Goal: Transaction & Acquisition: Download file/media

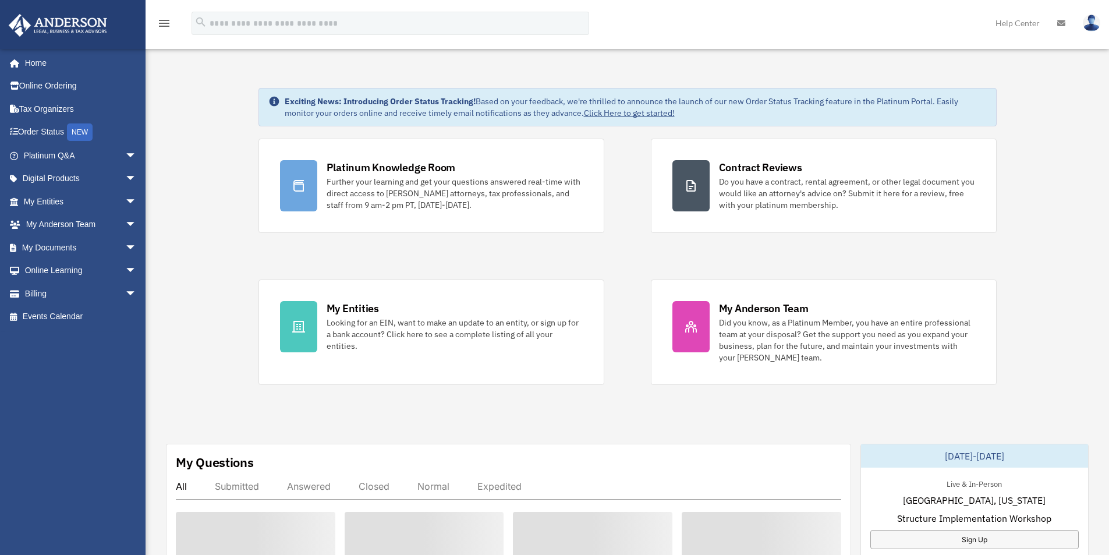
click at [638, 366] on div "Platinum Knowledge Room Further your learning and get your questions answered r…" at bounding box center [627, 262] width 738 height 246
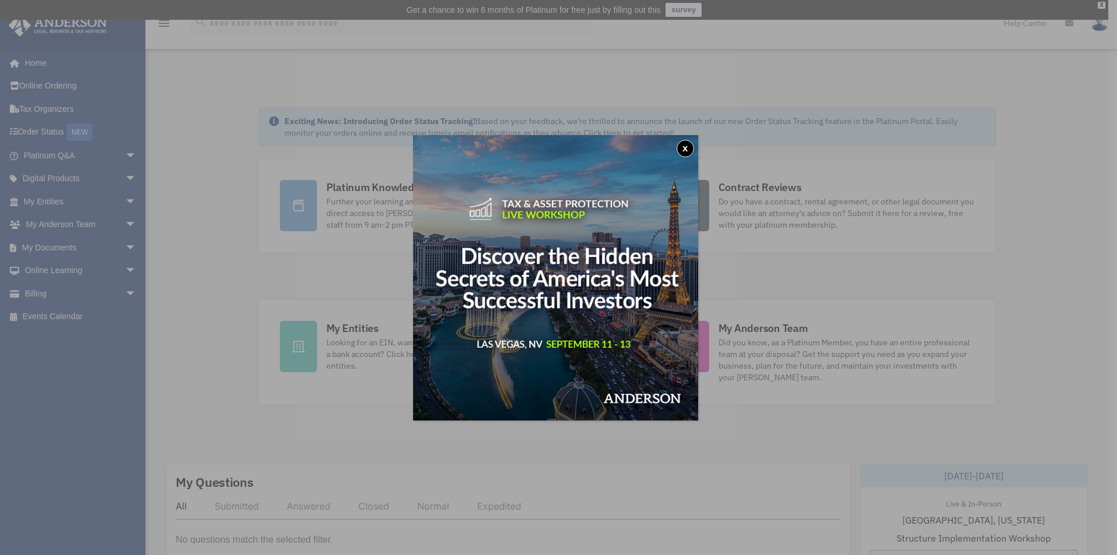
drag, startPoint x: 691, startPoint y: 145, endPoint x: 686, endPoint y: 154, distance: 10.2
click at [691, 145] on button "x" at bounding box center [685, 148] width 17 height 17
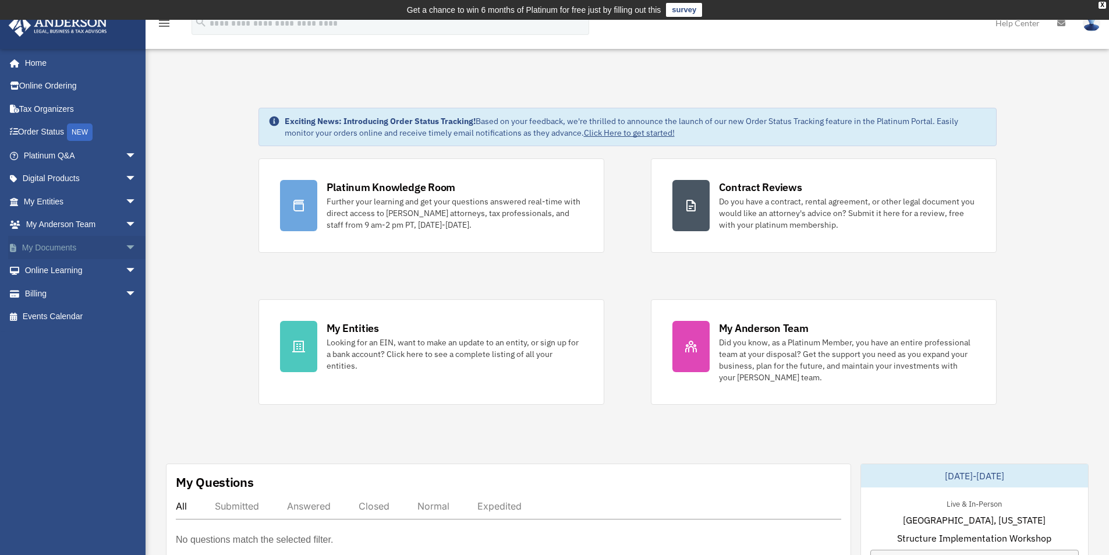
click at [65, 249] on link "My Documents arrow_drop_down" at bounding box center [81, 247] width 146 height 23
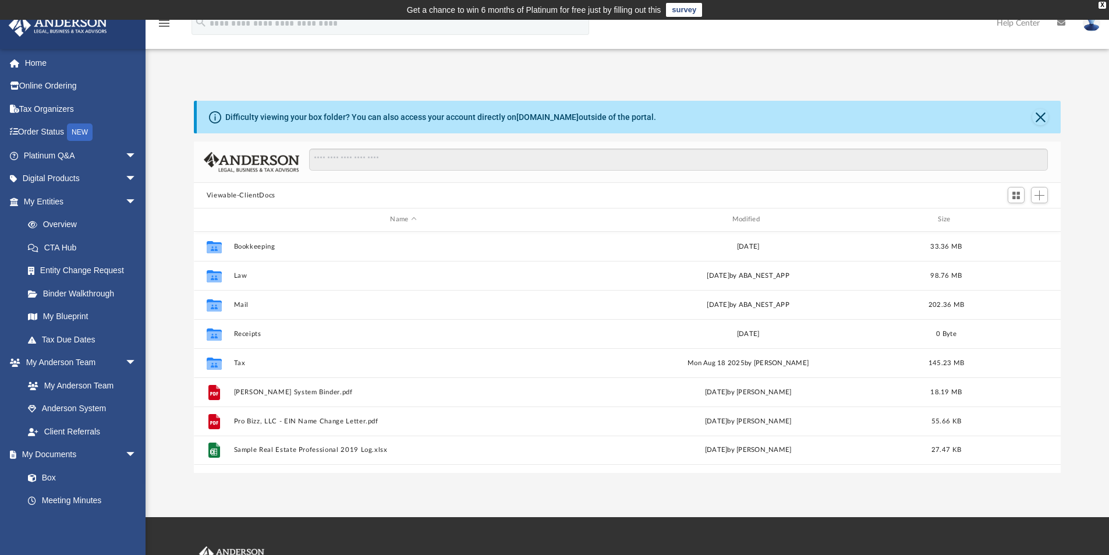
scroll to position [256, 858]
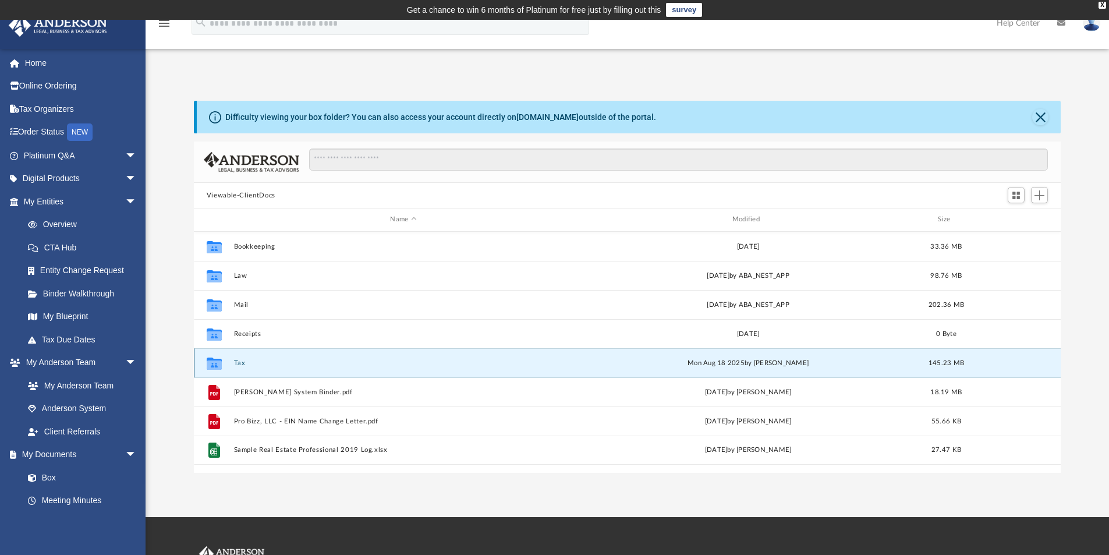
click at [237, 363] on button "Tax" at bounding box center [402, 363] width 339 height 8
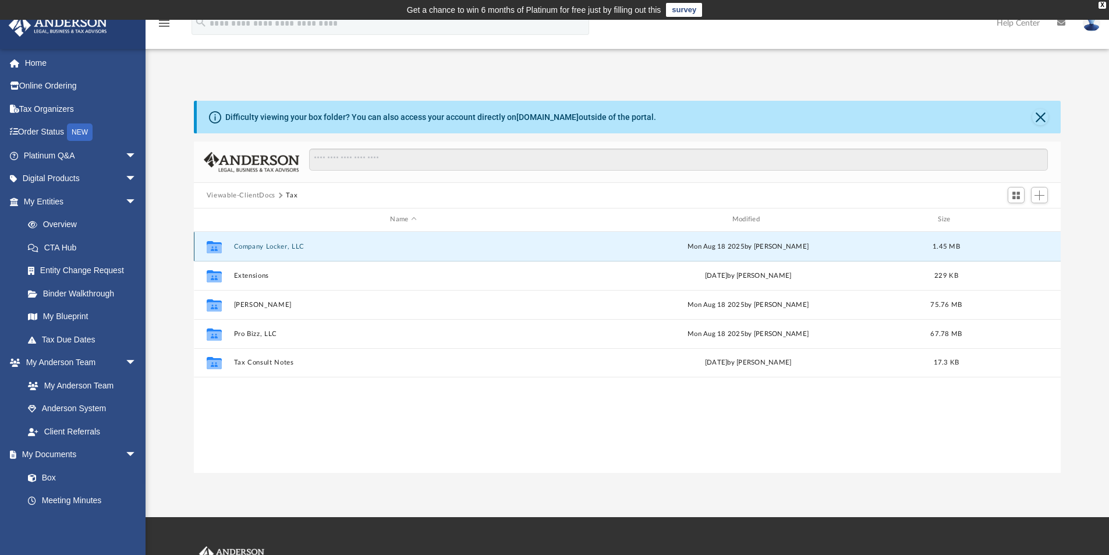
click at [272, 246] on button "Company Locker, LLC" at bounding box center [402, 247] width 339 height 8
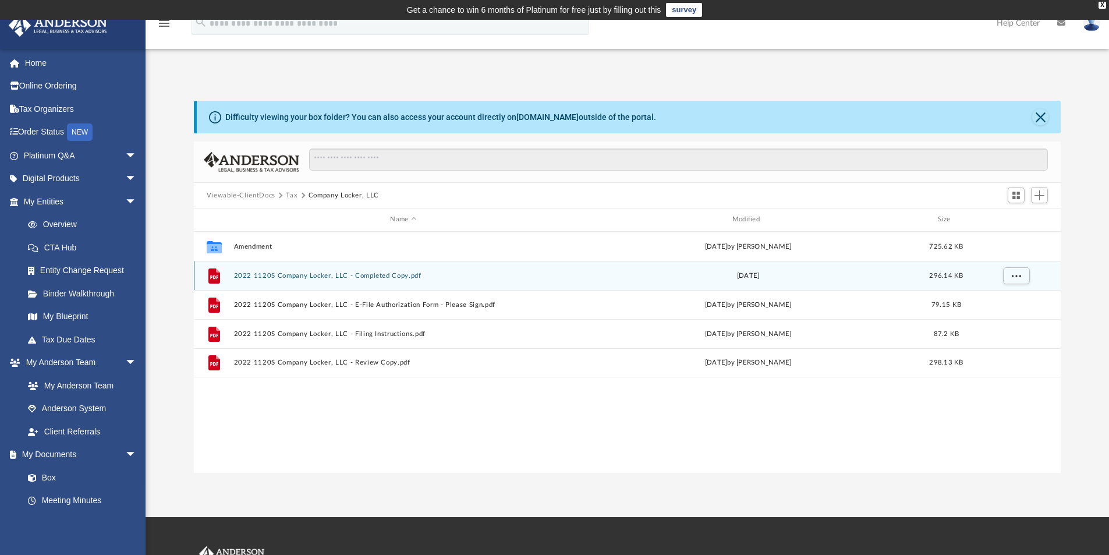
click at [270, 275] on button "2022 1120S Company Locker, LLC - Completed Copy.pdf" at bounding box center [402, 276] width 339 height 8
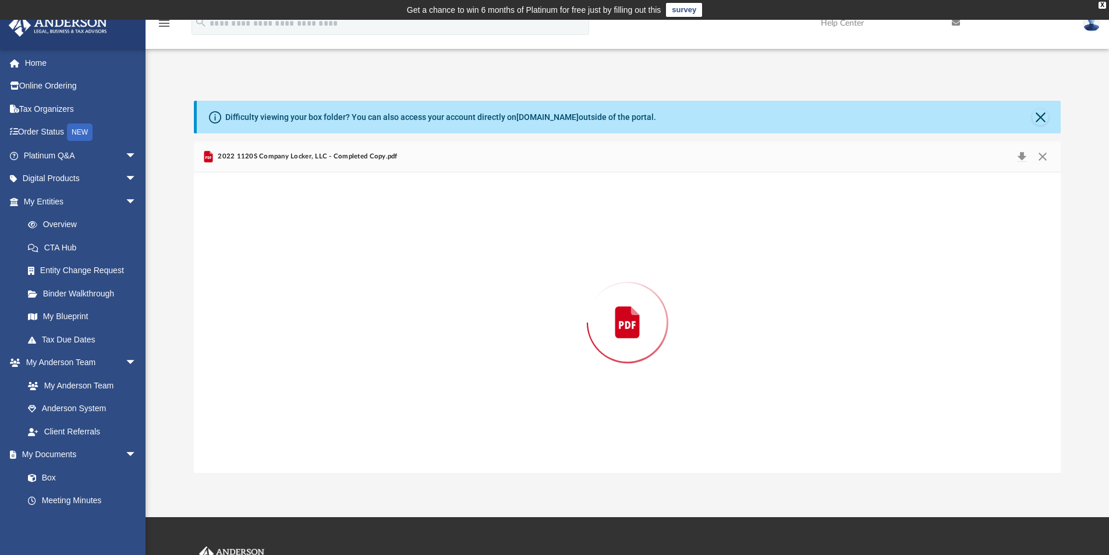
click at [270, 275] on div "Preview" at bounding box center [627, 322] width 867 height 300
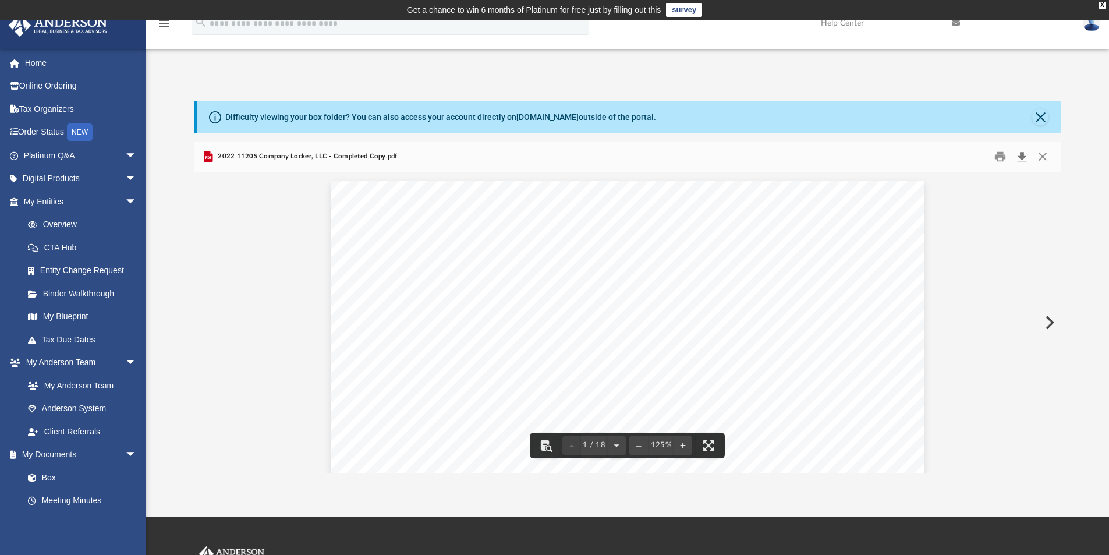
click at [1020, 157] on button "Download" at bounding box center [1021, 157] width 21 height 18
click at [1038, 113] on button "Close" at bounding box center [1040, 117] width 16 height 16
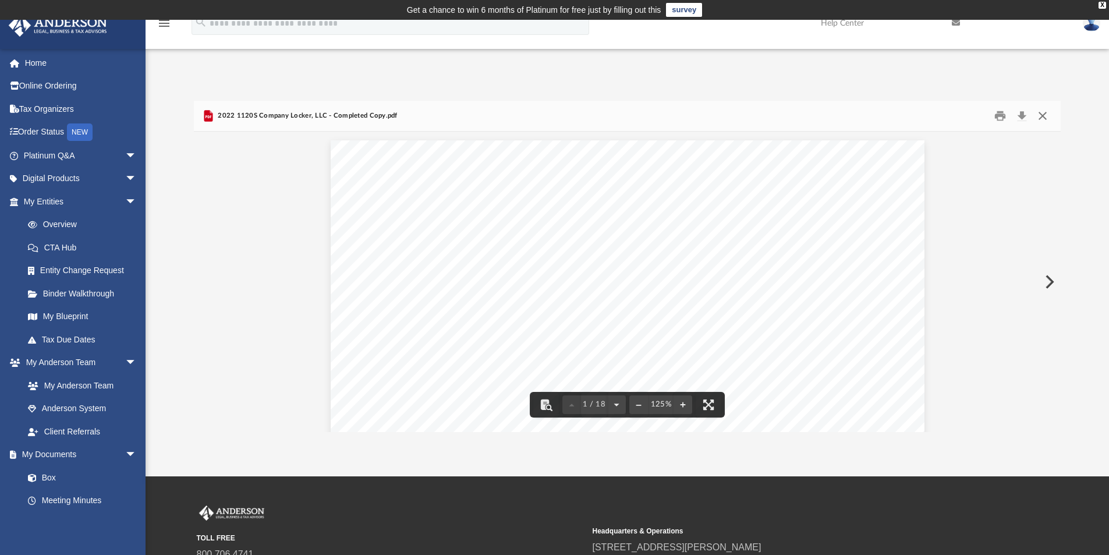
click at [1038, 115] on button "Close" at bounding box center [1042, 116] width 21 height 18
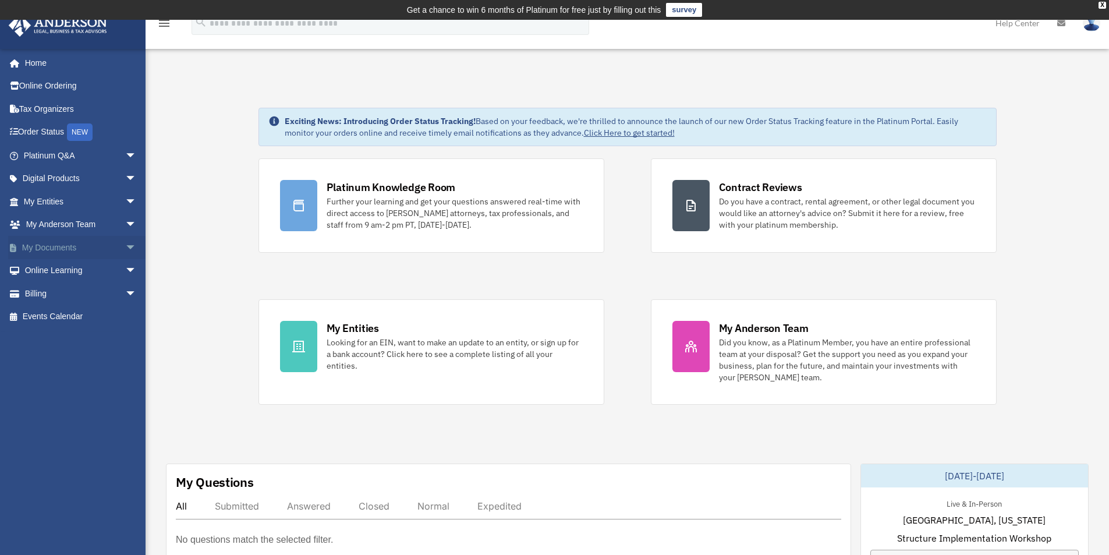
click at [125, 245] on span "arrow_drop_down" at bounding box center [136, 248] width 23 height 24
click at [46, 247] on link "My Documents arrow_drop_up" at bounding box center [81, 247] width 146 height 23
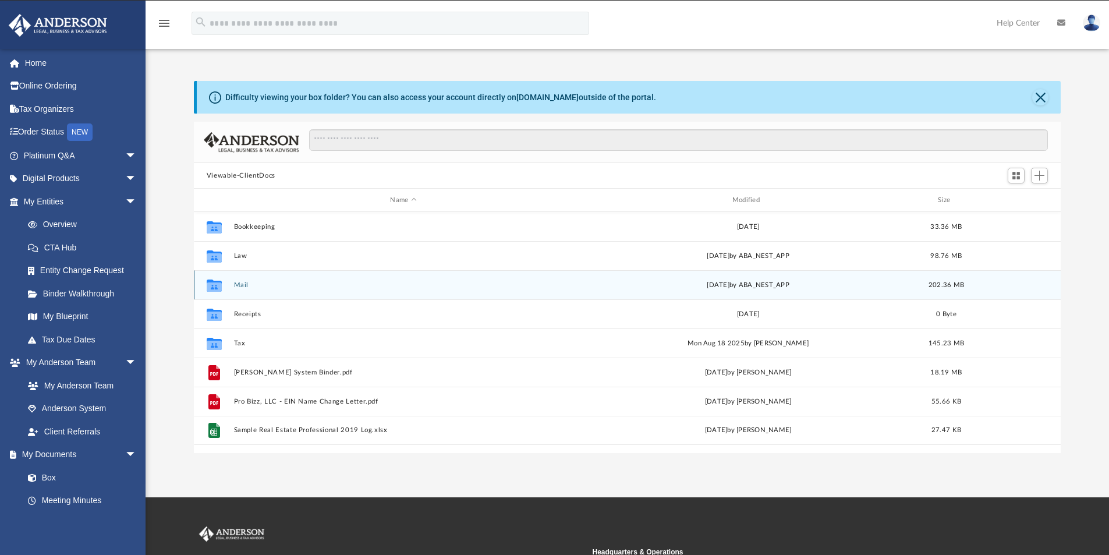
scroll to position [256, 858]
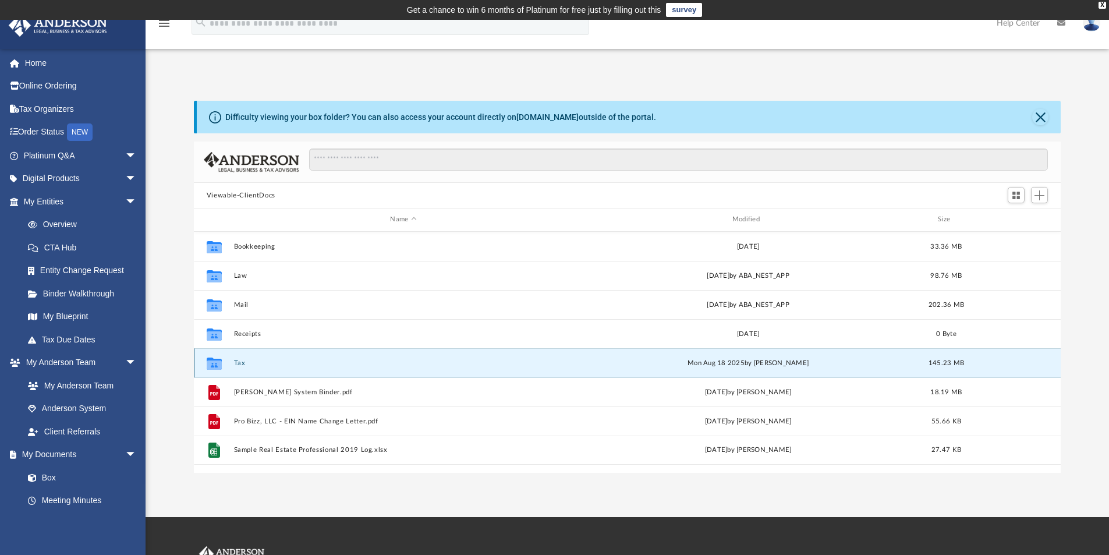
click at [244, 362] on button "Tax" at bounding box center [402, 363] width 339 height 8
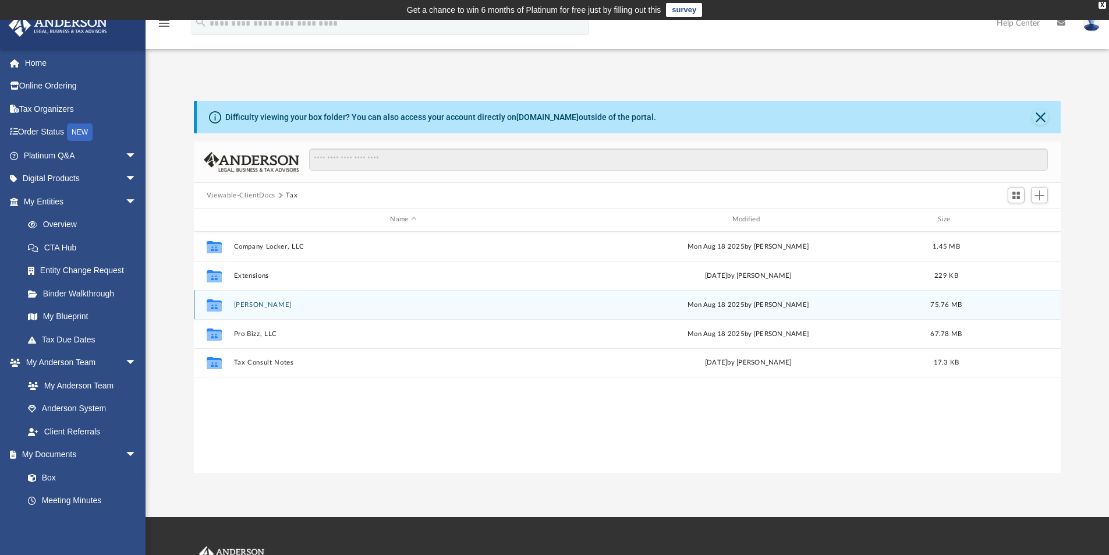
click at [259, 304] on button "McDivitt, Shaun" at bounding box center [402, 305] width 339 height 8
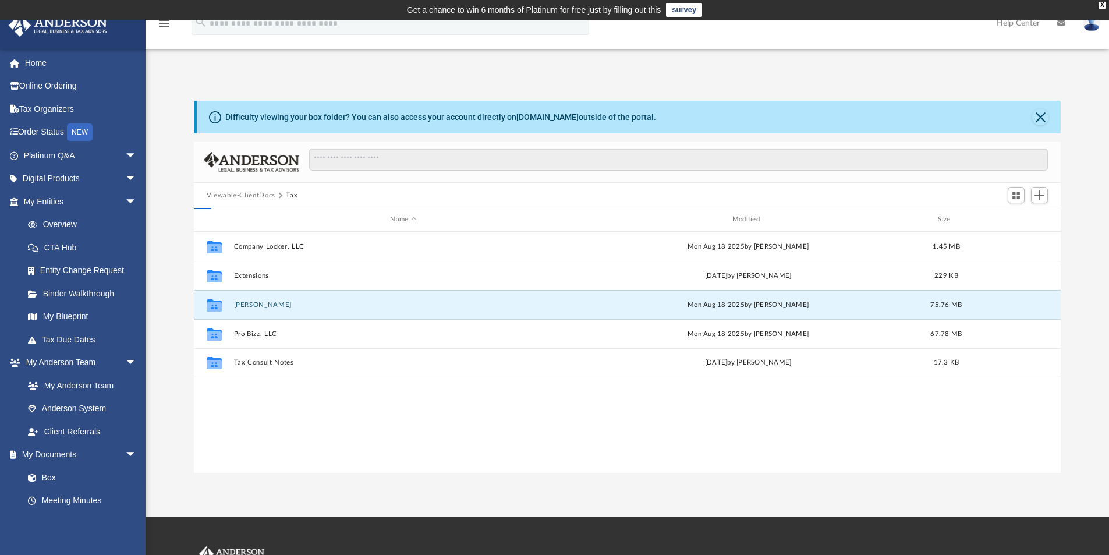
click at [259, 304] on button "McDivitt, Shaun" at bounding box center [402, 305] width 339 height 8
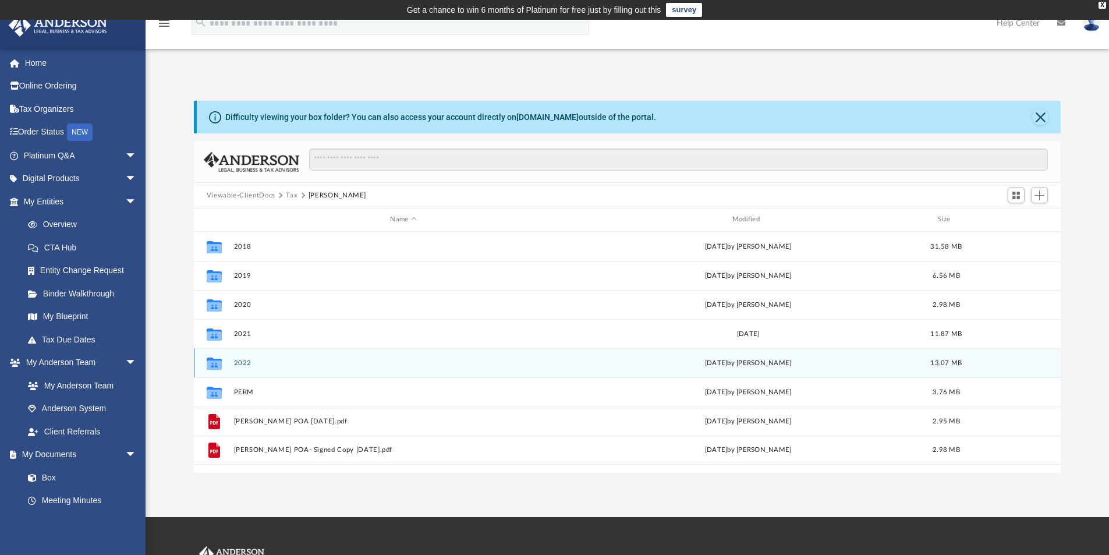
click at [242, 364] on button "2022" at bounding box center [402, 363] width 339 height 8
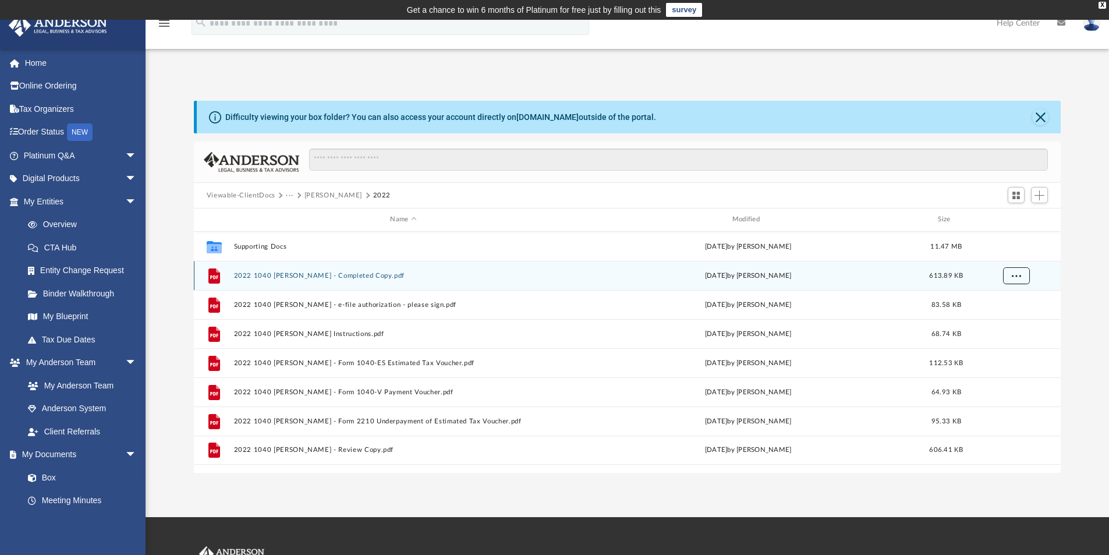
click at [1017, 276] on span "More options" at bounding box center [1015, 275] width 9 height 6
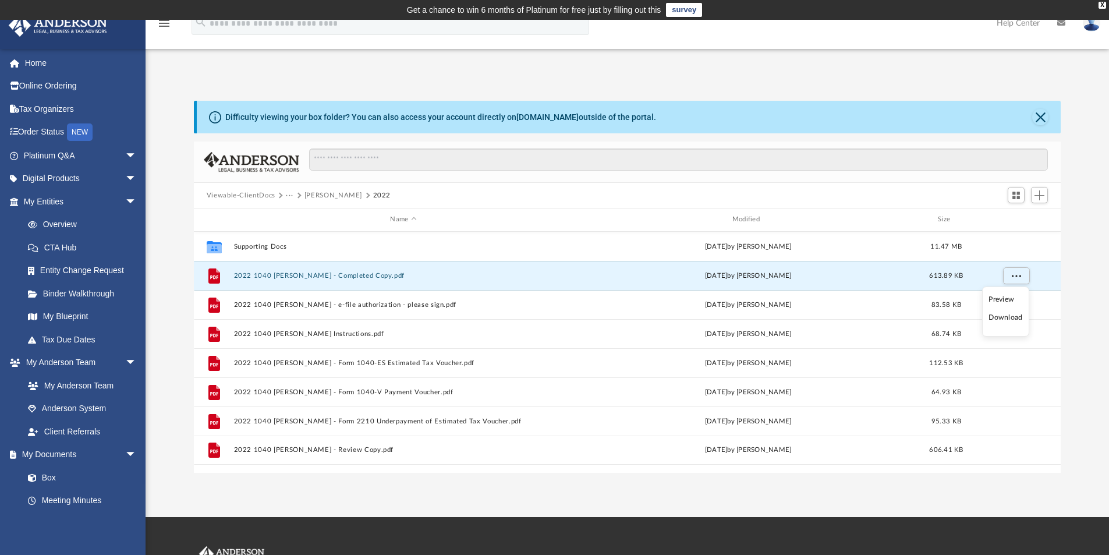
click at [1009, 318] on li "Download" at bounding box center [1005, 317] width 34 height 12
click at [1037, 115] on button "Close" at bounding box center [1040, 117] width 16 height 16
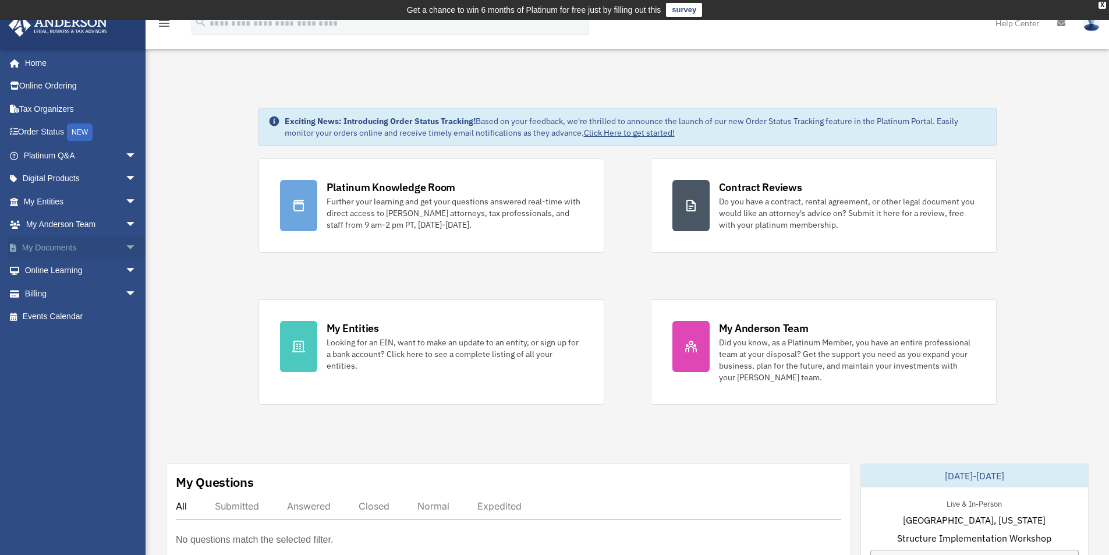
click at [125, 243] on span "arrow_drop_down" at bounding box center [136, 248] width 23 height 24
click at [49, 246] on link "My Documents arrow_drop_up" at bounding box center [81, 247] width 146 height 23
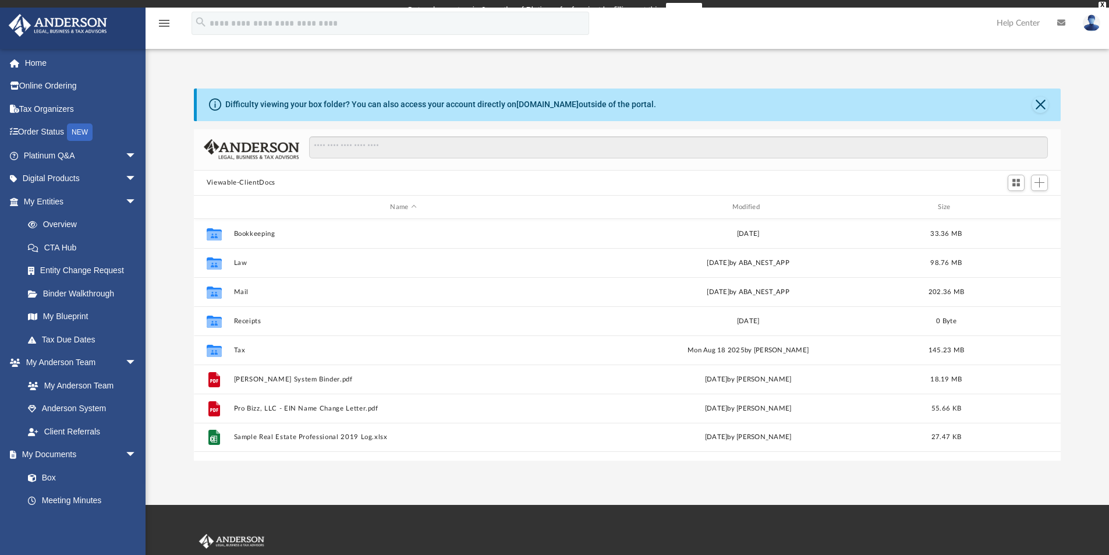
scroll to position [256, 858]
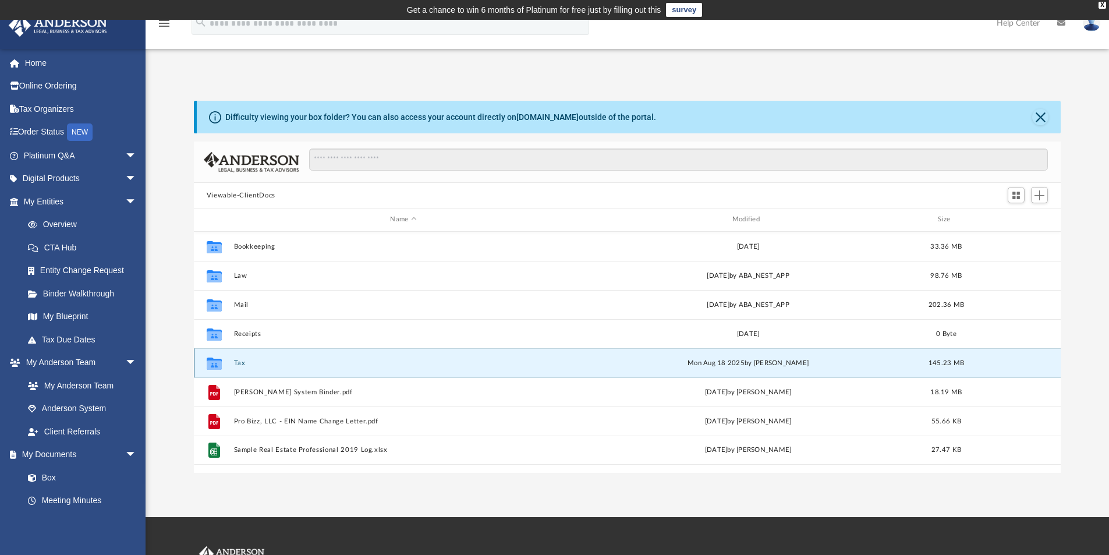
click at [238, 363] on button "Tax" at bounding box center [402, 363] width 339 height 8
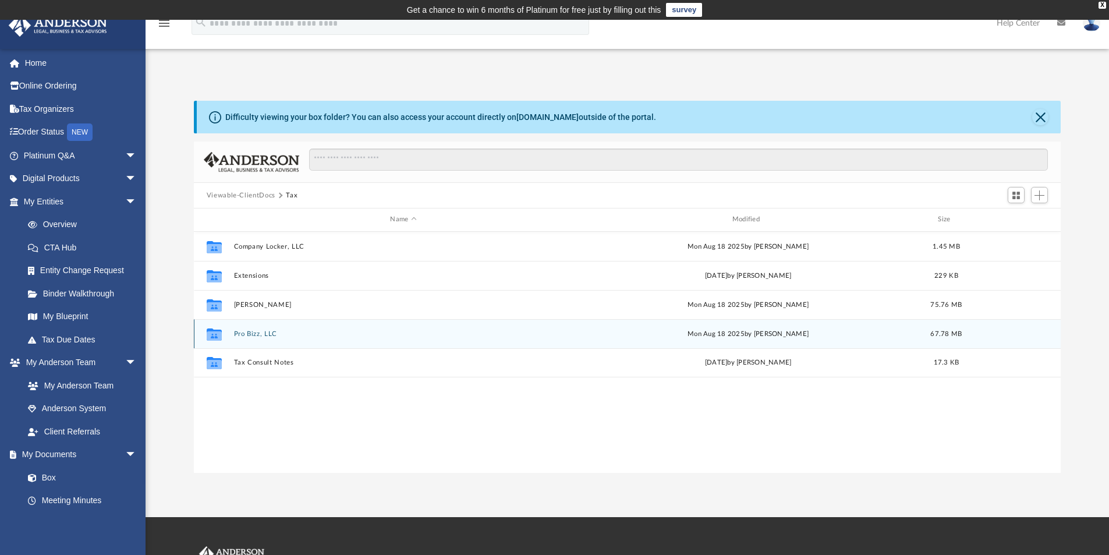
click at [250, 333] on button "Pro Bizz, LLC" at bounding box center [402, 334] width 339 height 8
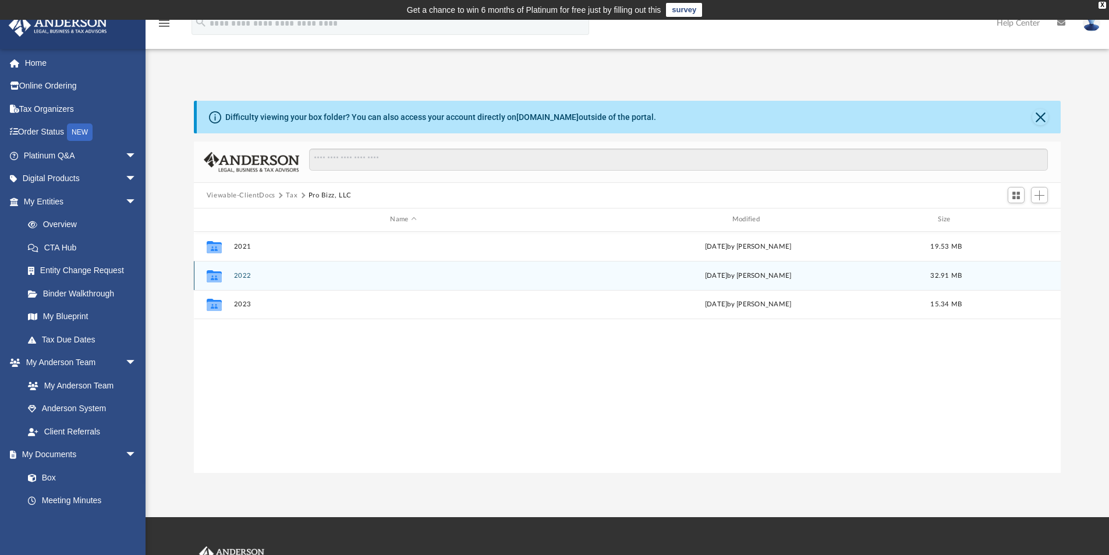
click at [240, 274] on button "2022" at bounding box center [402, 276] width 339 height 8
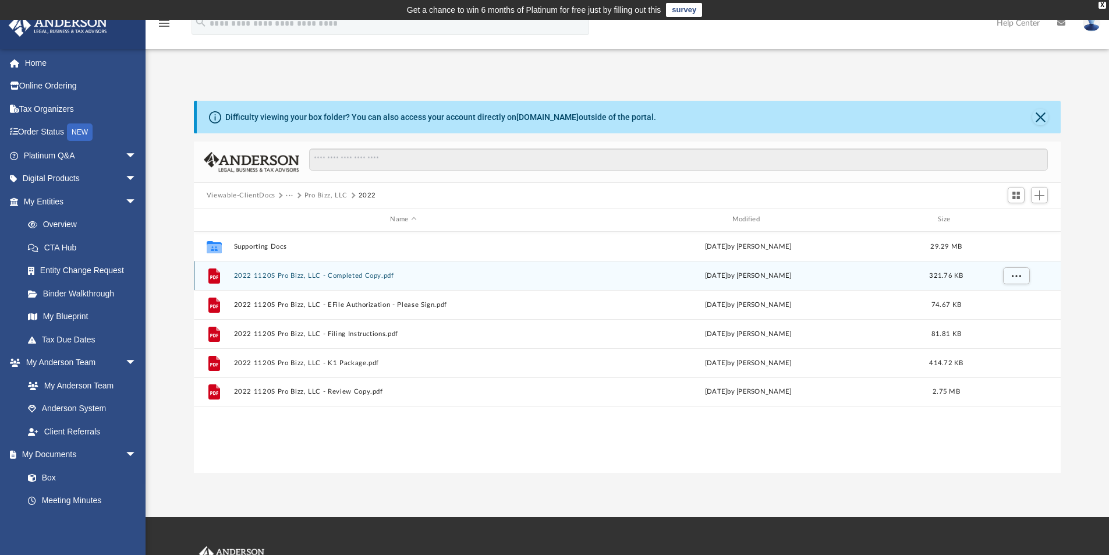
click at [287, 274] on button "2022 1120S Pro Bizz, LLC - Completed Copy.pdf" at bounding box center [402, 276] width 339 height 8
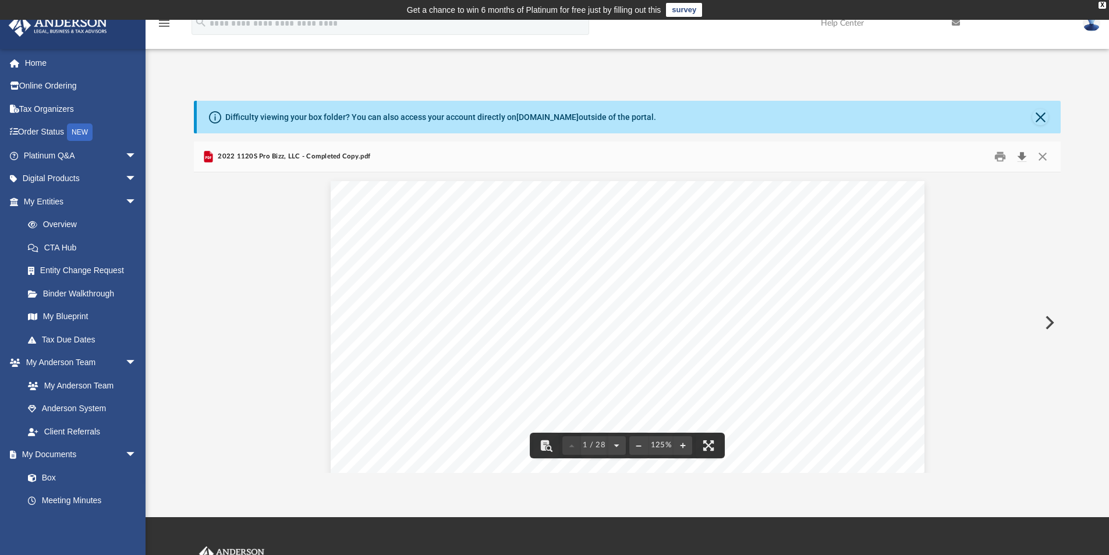
click at [1021, 155] on button "Download" at bounding box center [1021, 157] width 21 height 18
click at [1041, 115] on button "Close" at bounding box center [1040, 117] width 16 height 16
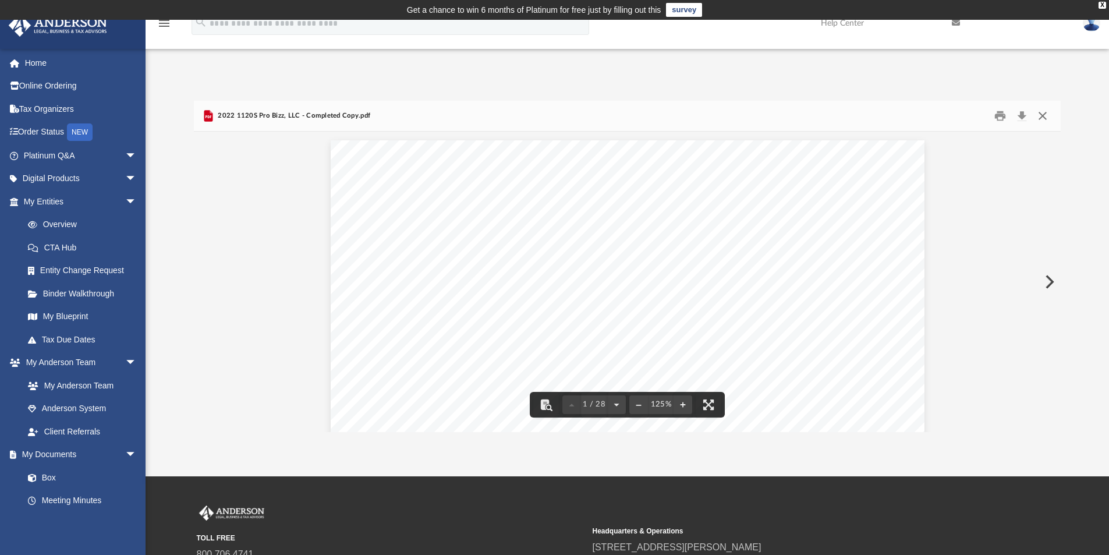
drag, startPoint x: 1041, startPoint y: 114, endPoint x: 1021, endPoint y: 113, distance: 19.8
click at [1041, 114] on button "Close" at bounding box center [1042, 116] width 21 height 18
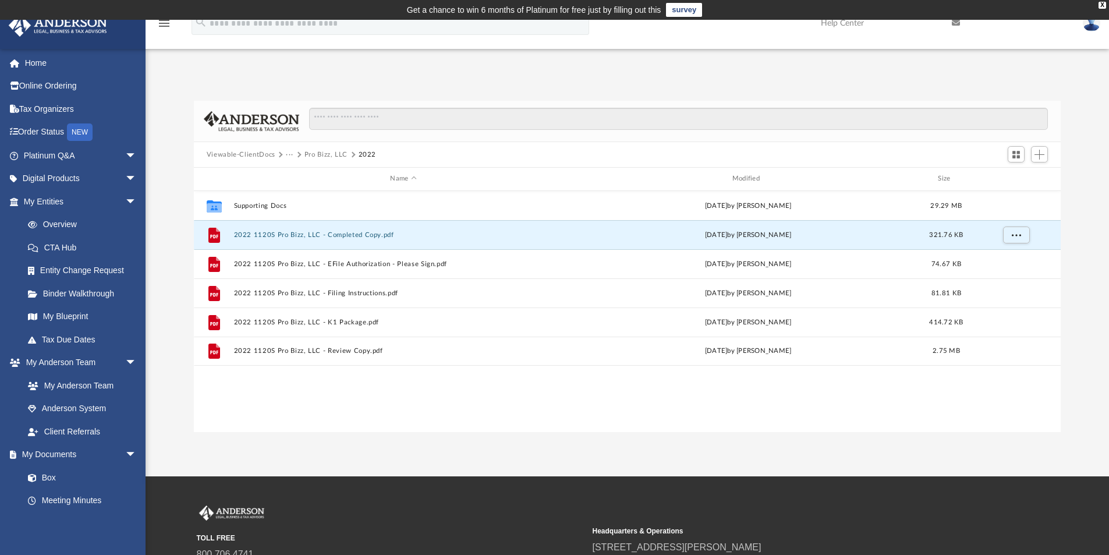
click at [236, 154] on button "Viewable-ClientDocs" at bounding box center [241, 155] width 69 height 10
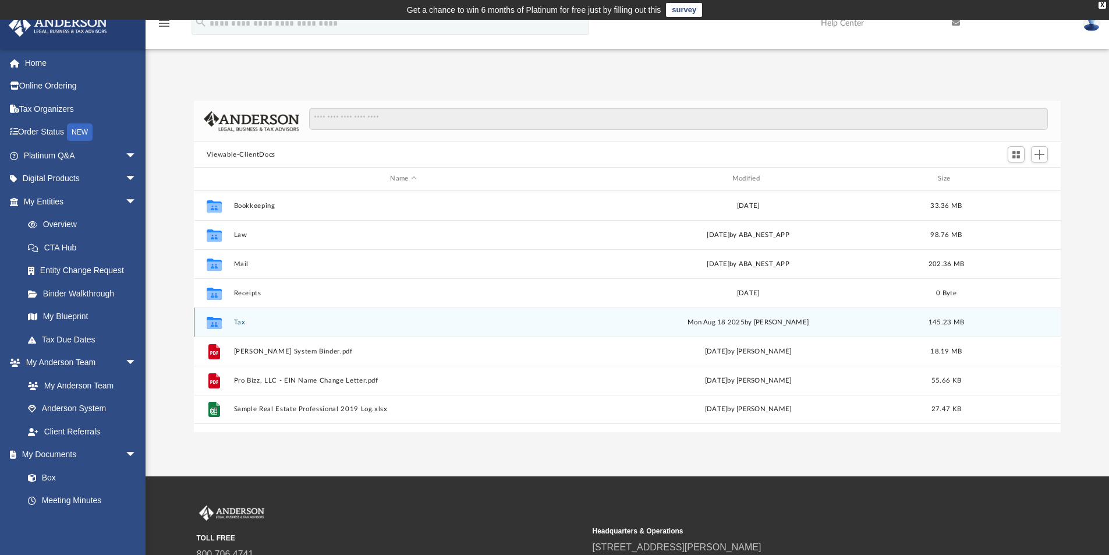
click at [244, 322] on button "Tax" at bounding box center [402, 322] width 339 height 8
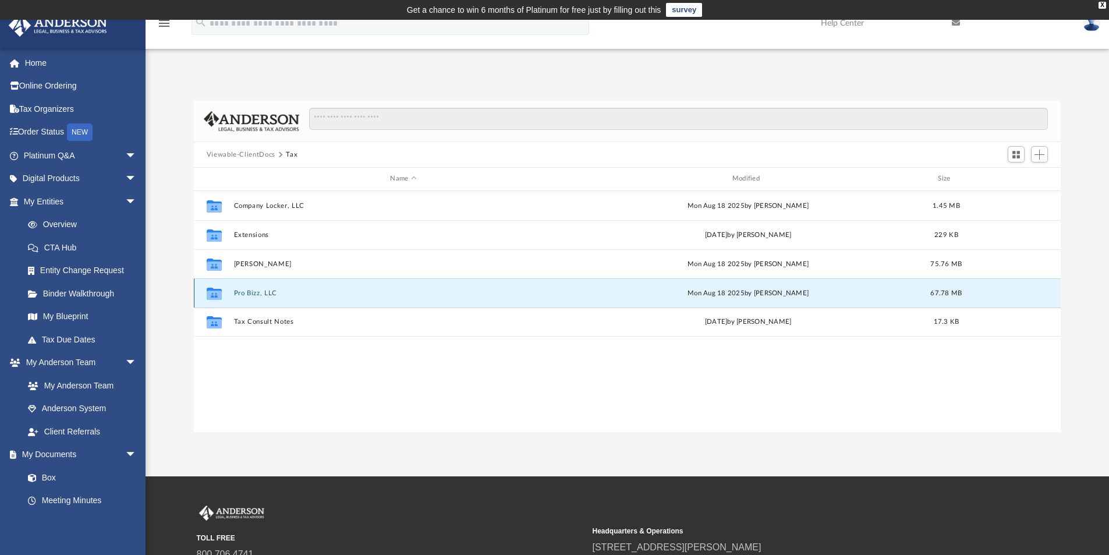
click at [262, 293] on button "Pro Bizz, LLC" at bounding box center [402, 293] width 339 height 8
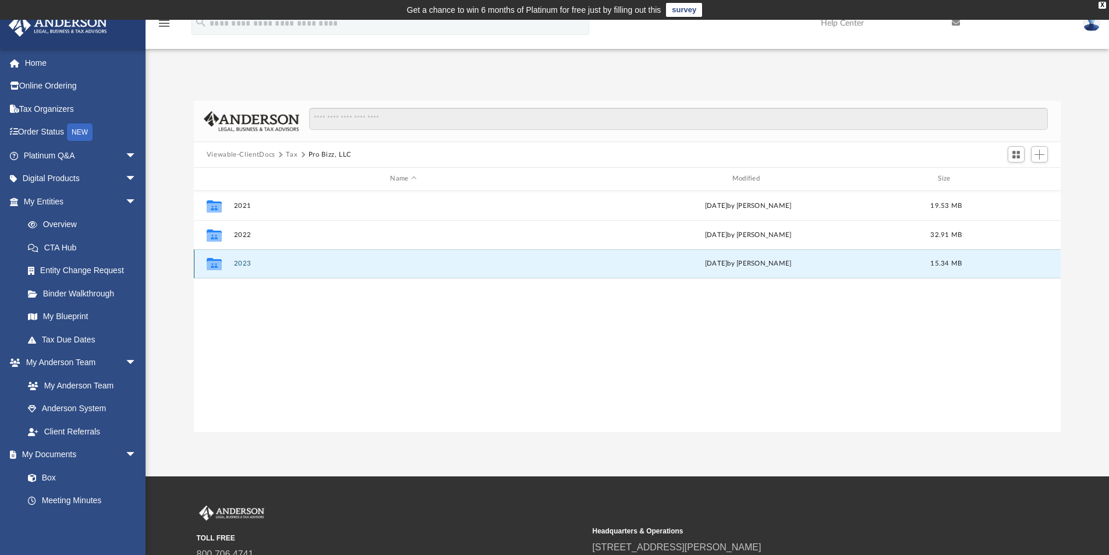
click at [239, 263] on button "2023" at bounding box center [402, 264] width 339 height 8
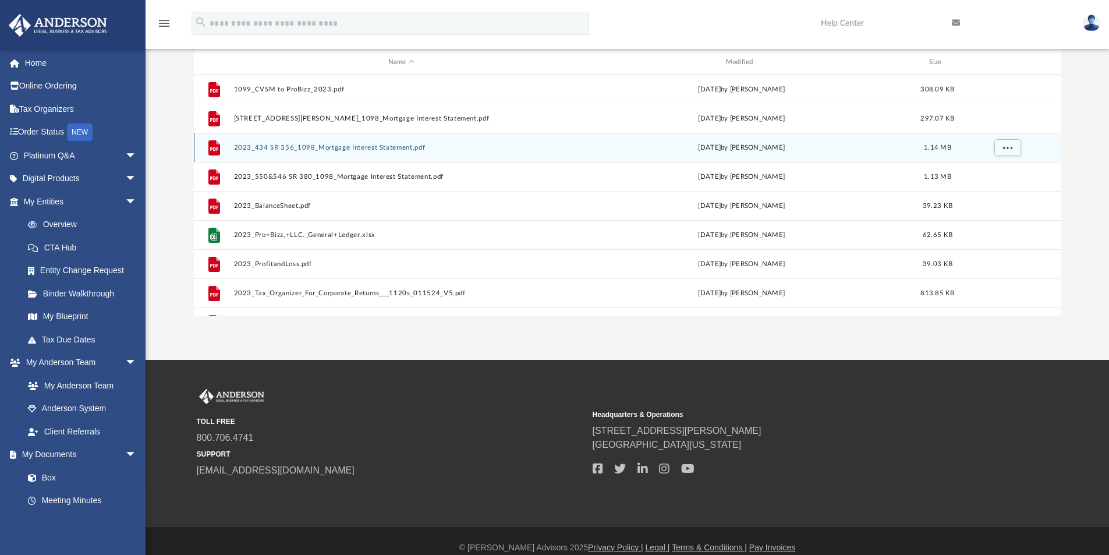
scroll to position [0, 0]
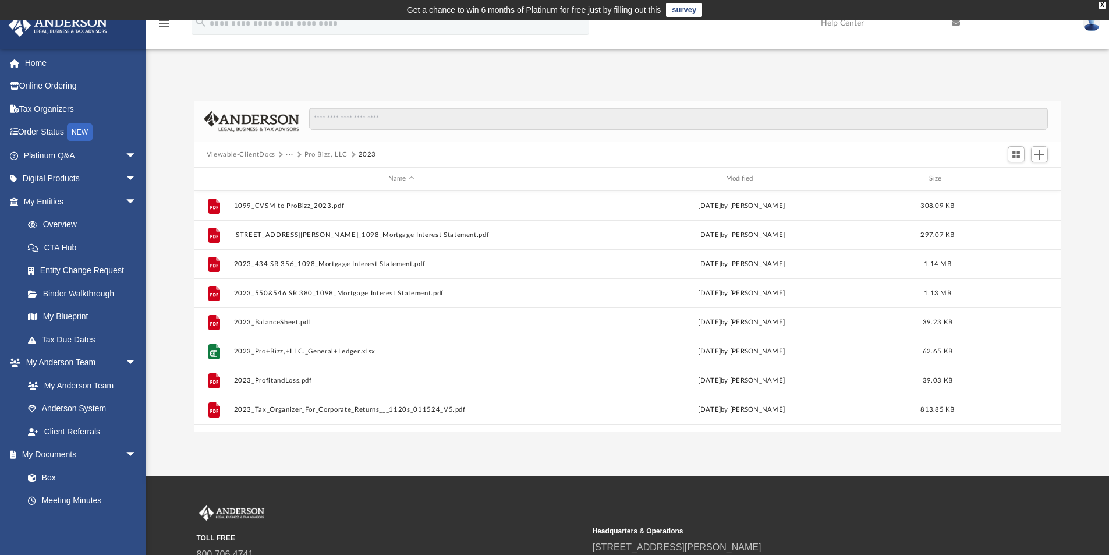
click at [259, 152] on button "Viewable-ClientDocs" at bounding box center [241, 155] width 69 height 10
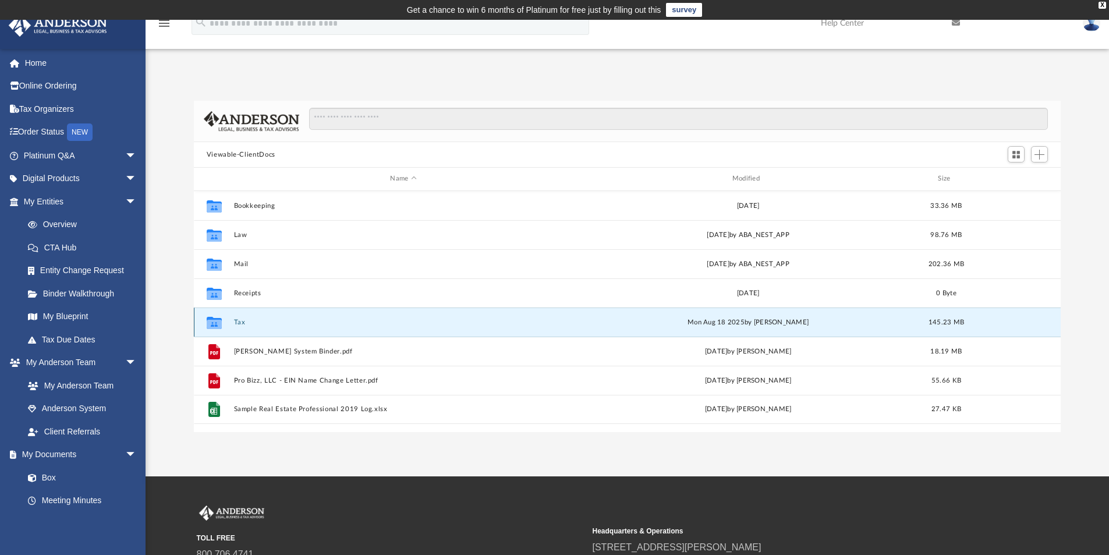
click at [241, 320] on button "Tax" at bounding box center [402, 322] width 339 height 8
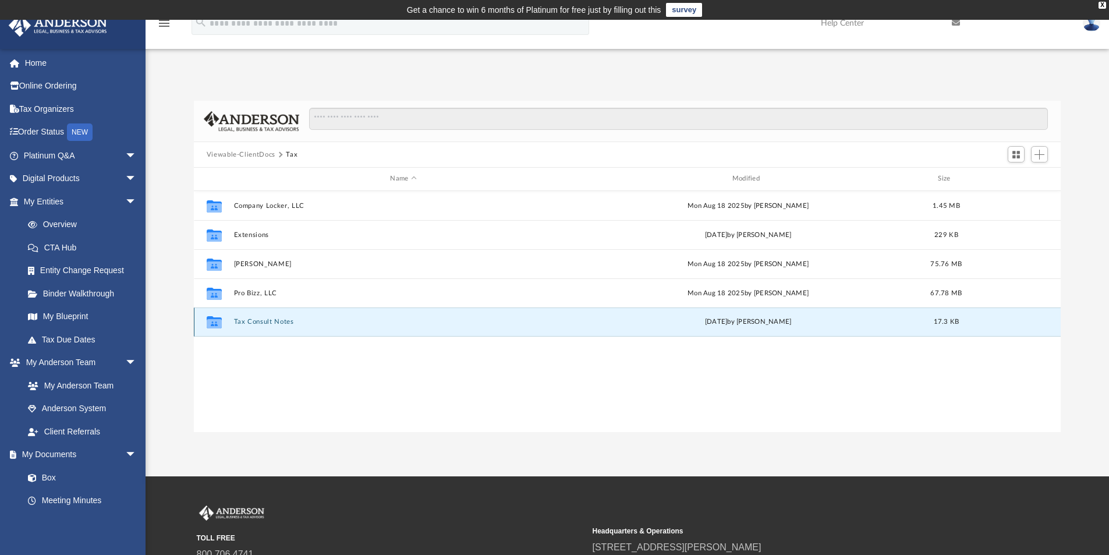
click at [263, 319] on button "Tax Consult Notes" at bounding box center [402, 322] width 339 height 8
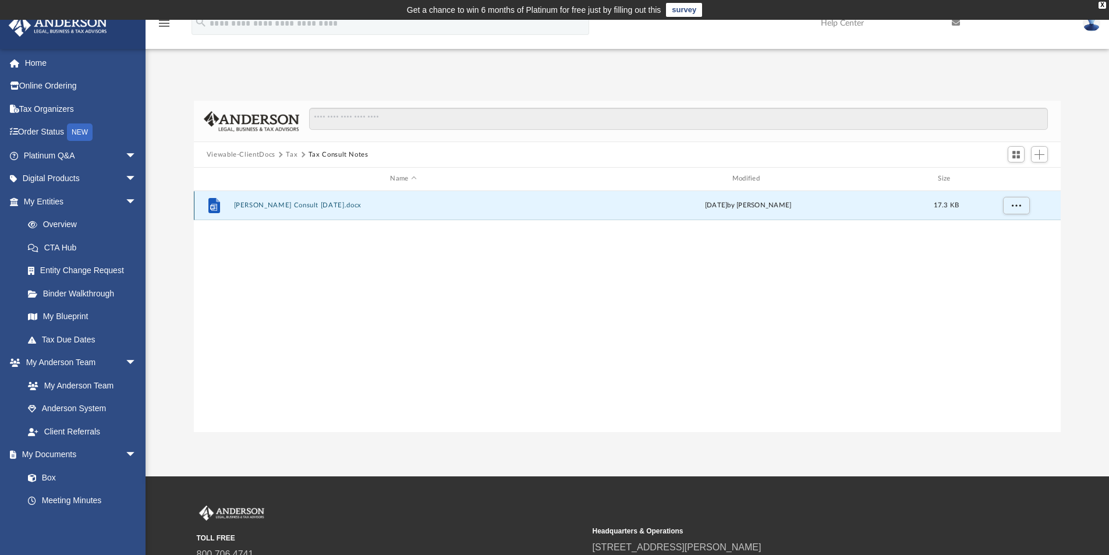
click at [302, 203] on button "[PERSON_NAME] Consult [DATE].docx" at bounding box center [402, 205] width 339 height 8
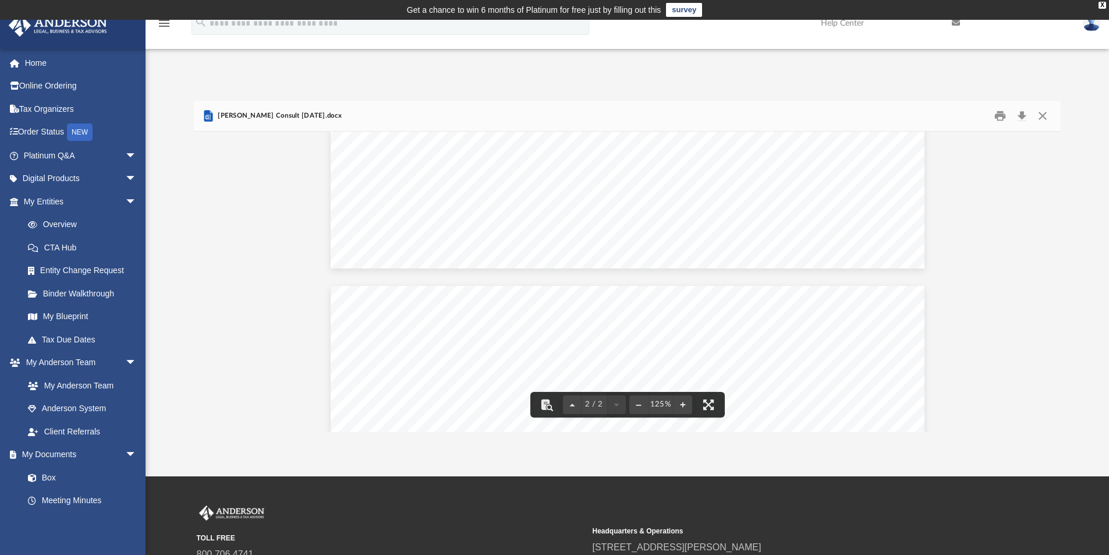
scroll to position [873, 0]
click at [1021, 114] on button "Download" at bounding box center [1021, 116] width 21 height 18
